Goal: Obtain resource: Download file/media

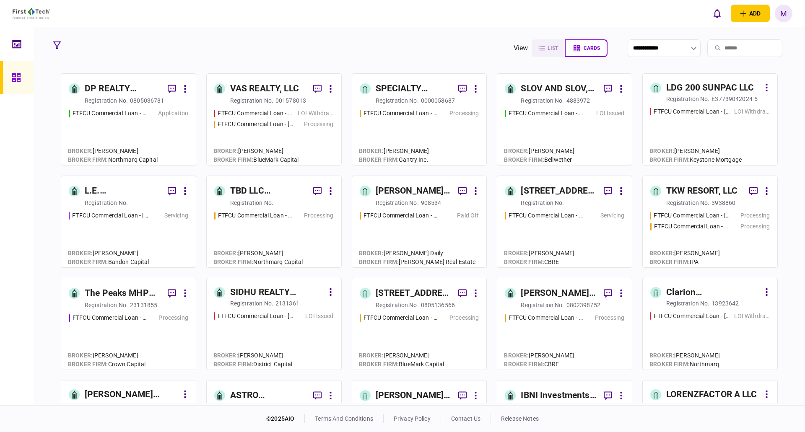
click at [21, 45] on icon at bounding box center [16, 44] width 9 height 8
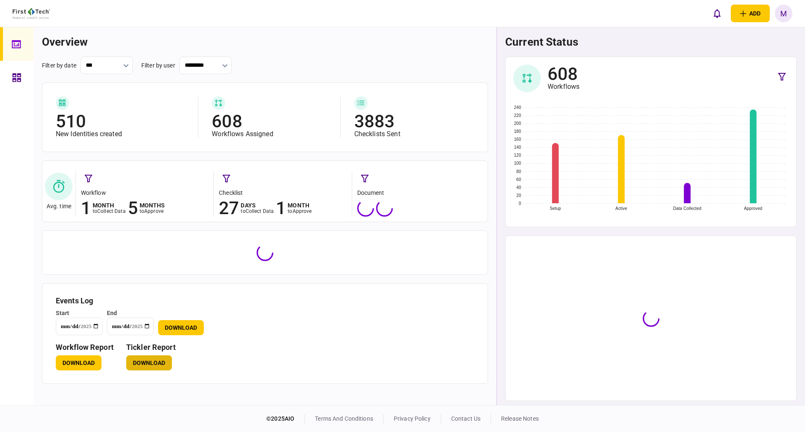
click at [151, 366] on button "Download" at bounding box center [149, 363] width 46 height 15
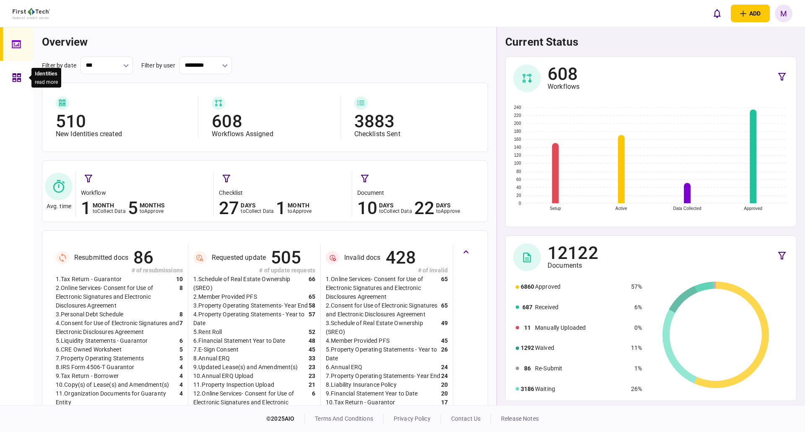
click at [15, 78] on icon at bounding box center [17, 77] width 8 height 8
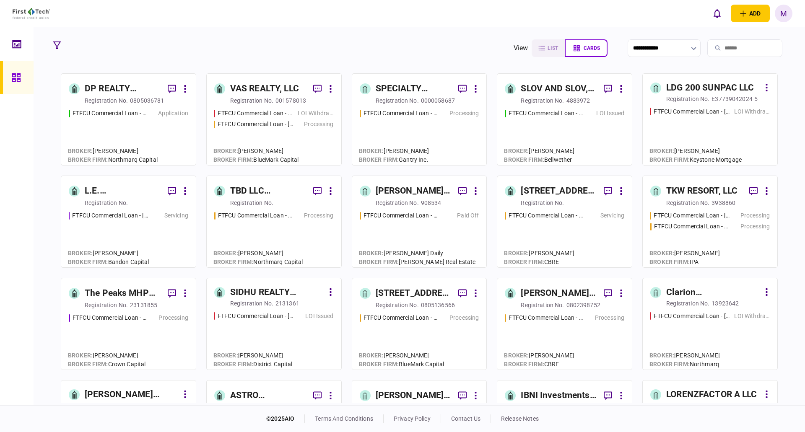
click at [729, 45] on input "search" at bounding box center [744, 48] width 75 height 18
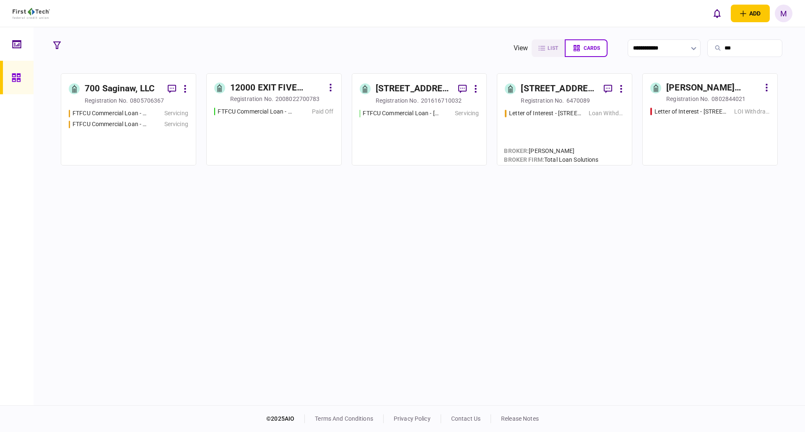
type input "***"
click at [99, 140] on div "FTFCU Commercial Loan - [STREET_ADDRESS] Servicing FTFCU Commercial Loan - [STR…" at bounding box center [129, 133] width 120 height 49
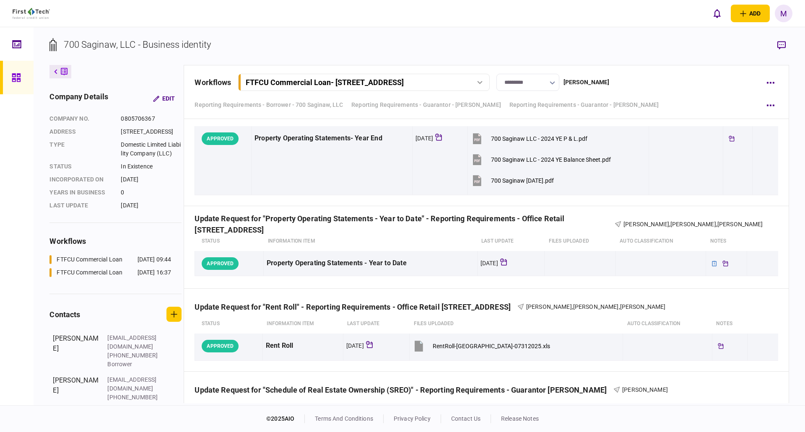
scroll to position [499, 0]
